Goal: Find specific page/section: Find specific page/section

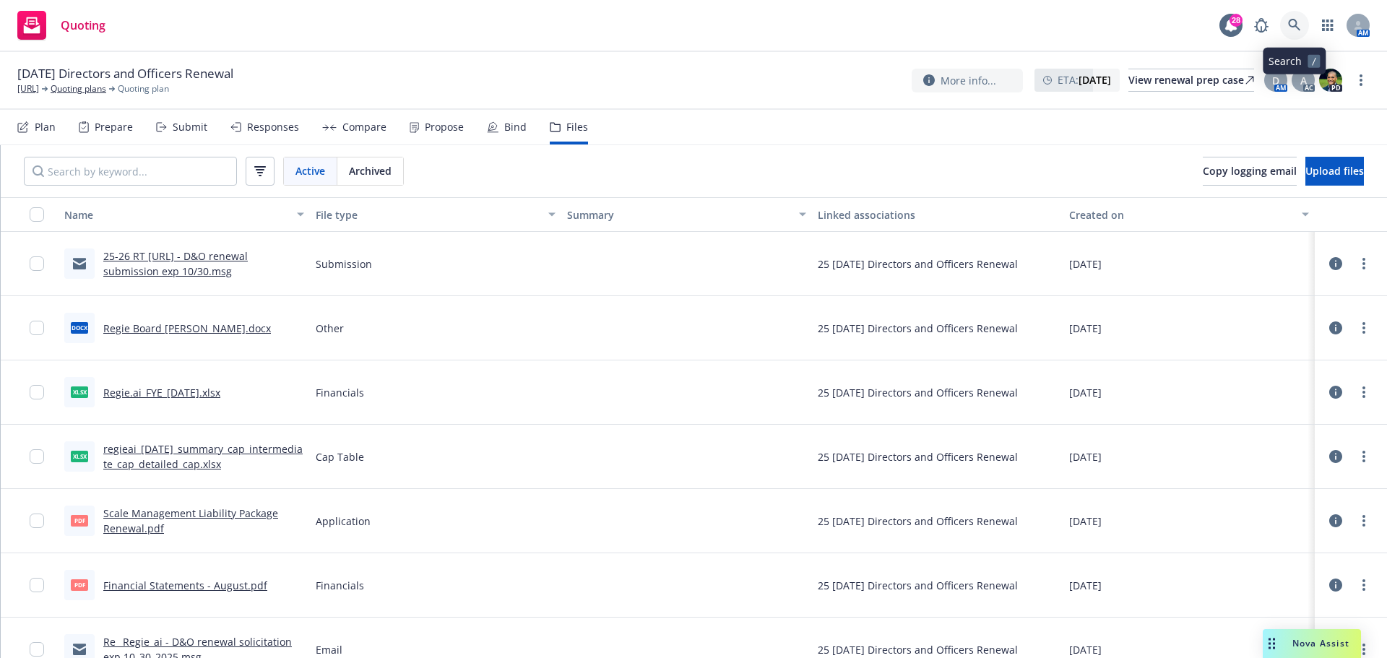
click at [1294, 26] on icon at bounding box center [1294, 25] width 12 height 12
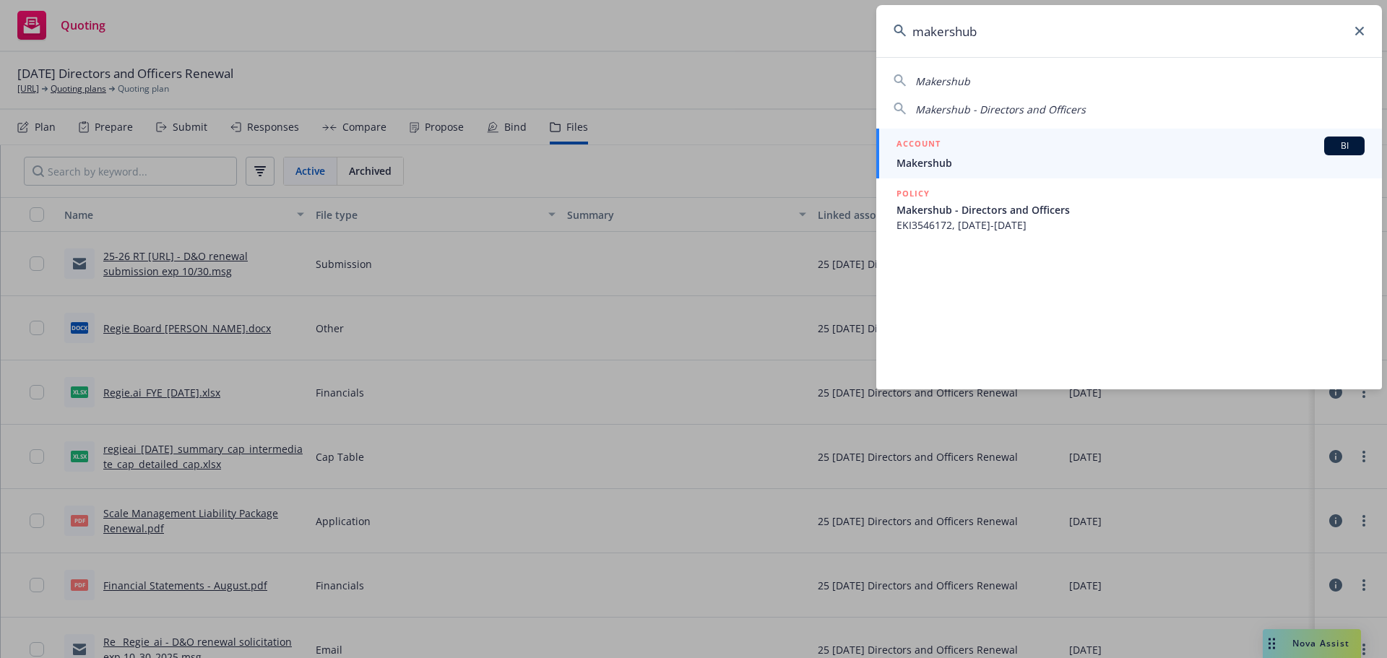
type input "makershub"
click at [957, 163] on span "Makershub" at bounding box center [1130, 162] width 468 height 15
